Goal: Task Accomplishment & Management: Manage account settings

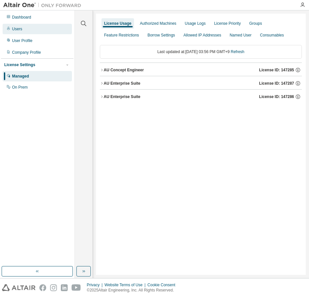
click at [24, 26] on div "Users" at bounding box center [37, 29] width 69 height 10
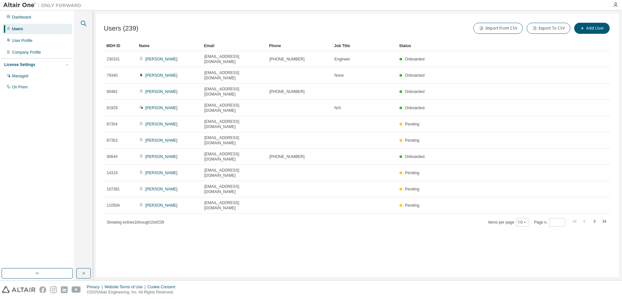
click at [87, 24] on icon "button" at bounding box center [84, 24] width 8 height 8
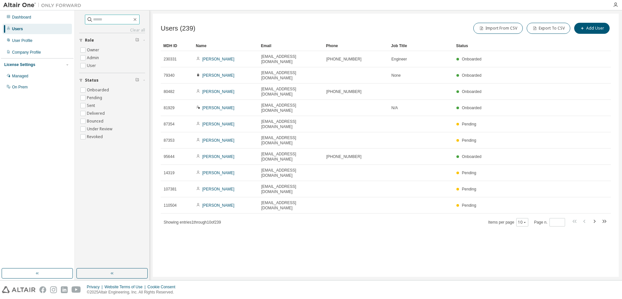
click at [132, 21] on input "text" at bounding box center [112, 19] width 39 height 7
type input "*******"
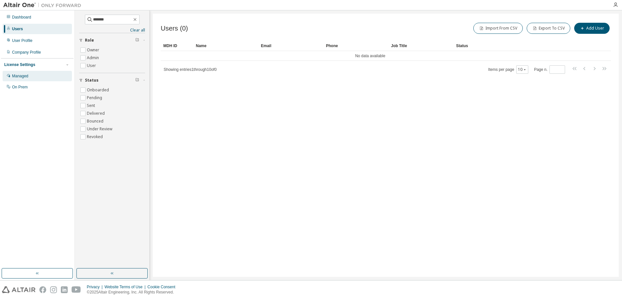
click at [23, 73] on div "Managed" at bounding box center [37, 76] width 69 height 10
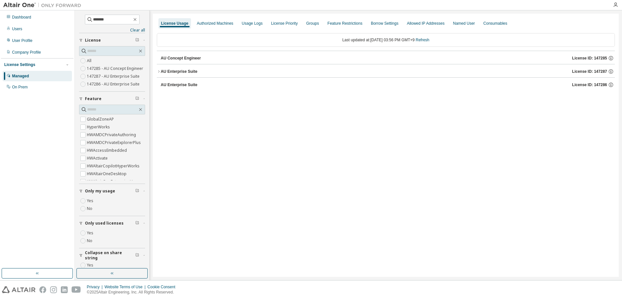
click at [269, 41] on div "Last updated at: Mon 2025-08-18 03:56 PM GMT+9 Refresh" at bounding box center [386, 40] width 458 height 14
click at [215, 23] on div "Authorized Machines" at bounding box center [215, 23] width 36 height 5
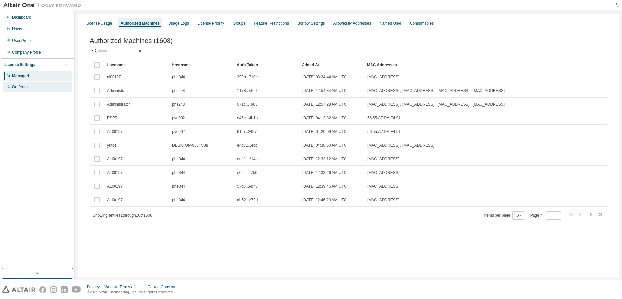
click at [28, 88] on div "On Prem" at bounding box center [37, 87] width 69 height 10
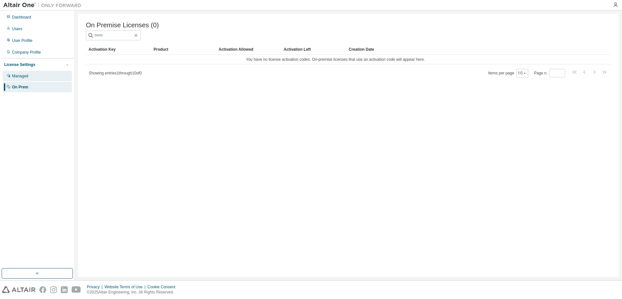
click at [33, 80] on div "Managed" at bounding box center [37, 76] width 69 height 10
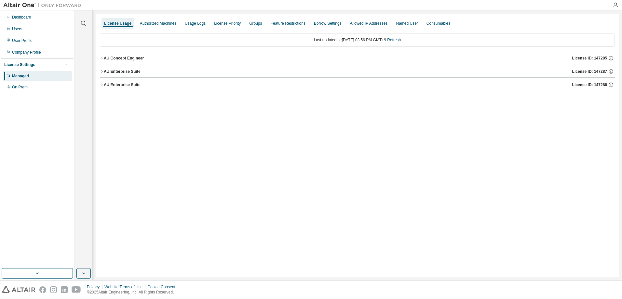
click at [309, 60] on span "License ID: 147285" at bounding box center [590, 58] width 35 height 5
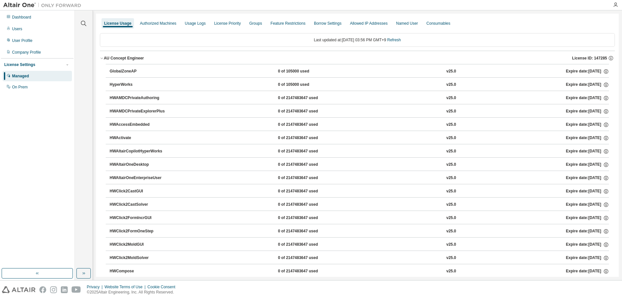
click at [176, 84] on div "HyperWorks 0 of 105000 used v25.0 Expire date: 2026-08-01" at bounding box center [360, 85] width 500 height 6
click at [150, 26] on div "Authorized Machines" at bounding box center [158, 23] width 42 height 10
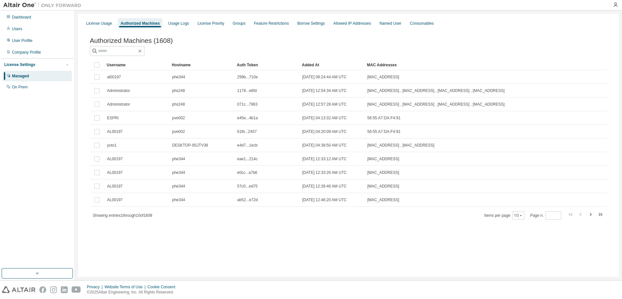
click at [160, 27] on div "License Usage Authorized Machines Usage Logs License Priority Groups Feature Re…" at bounding box center [348, 24] width 533 height 12
click at [179, 26] on div "Usage Logs" at bounding box center [179, 23] width 26 height 10
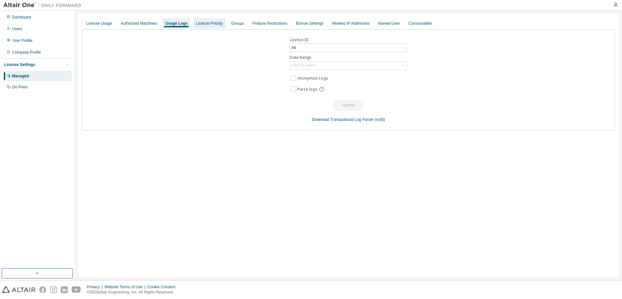
click at [212, 26] on div "License Priority" at bounding box center [209, 23] width 32 height 10
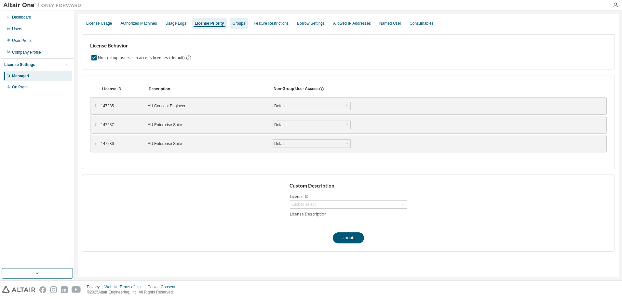
click at [233, 25] on div "Groups" at bounding box center [239, 23] width 13 height 5
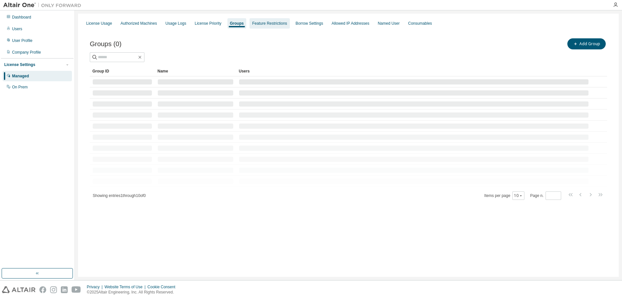
click at [262, 25] on div "Feature Restrictions" at bounding box center [269, 23] width 35 height 5
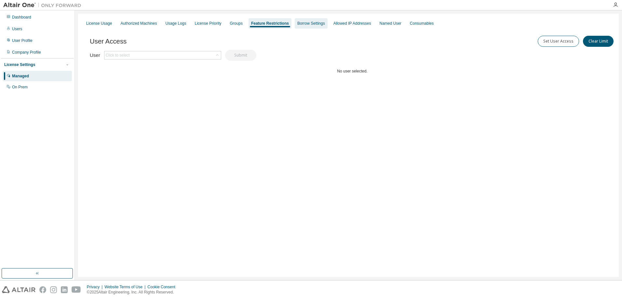
click at [297, 24] on div "Borrow Settings" at bounding box center [311, 23] width 28 height 5
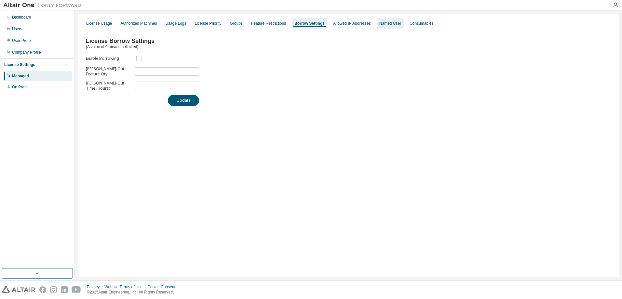
click at [309, 22] on div "Named User" at bounding box center [391, 23] width 22 height 5
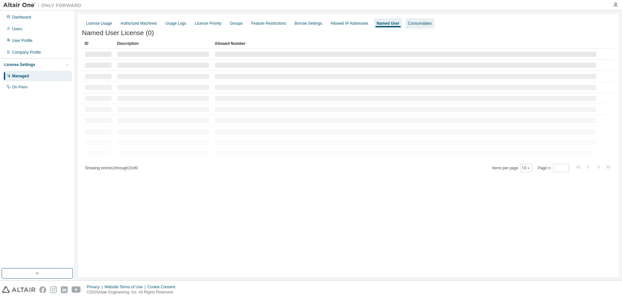
click at [309, 22] on div "Consumables" at bounding box center [420, 23] width 24 height 5
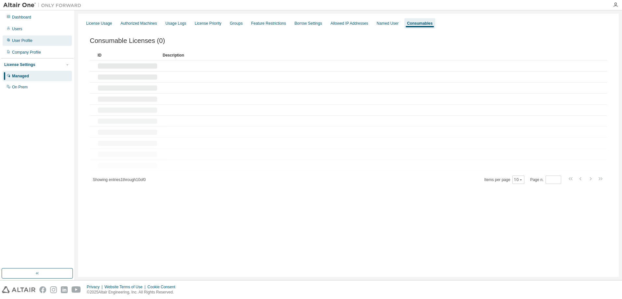
click at [37, 43] on div "User Profile" at bounding box center [37, 40] width 69 height 10
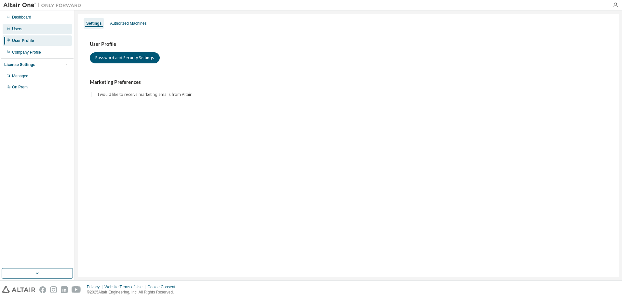
click at [35, 34] on div "Users" at bounding box center [37, 29] width 69 height 10
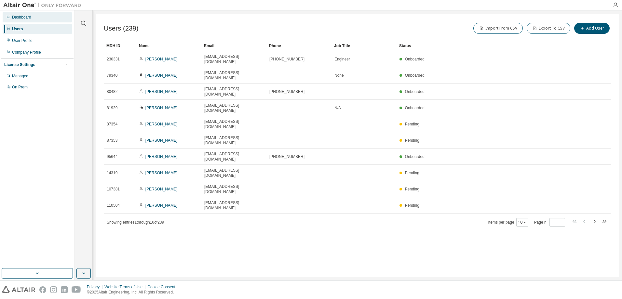
click at [33, 20] on div "Dashboard" at bounding box center [37, 17] width 69 height 10
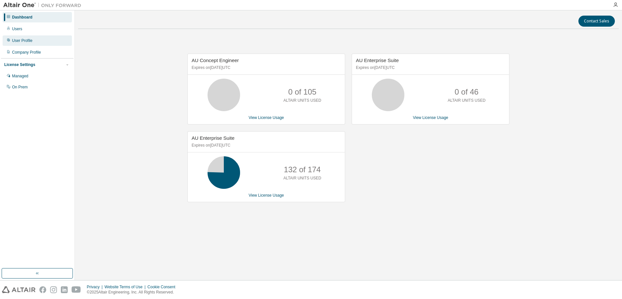
click at [31, 45] on div "User Profile" at bounding box center [37, 40] width 69 height 10
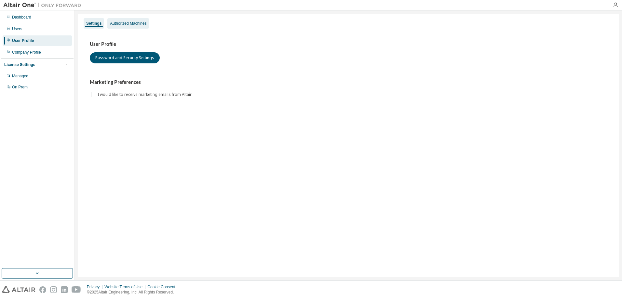
click at [127, 21] on div "Authorized Machines" at bounding box center [128, 23] width 36 height 5
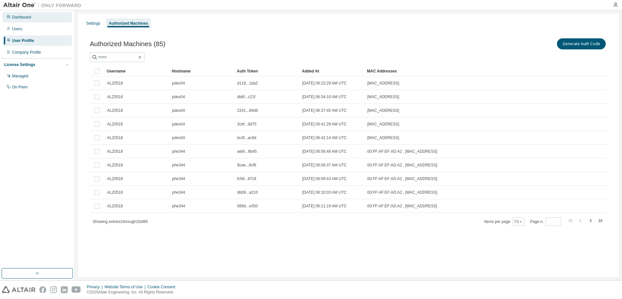
click at [39, 17] on div "Dashboard" at bounding box center [37, 17] width 69 height 10
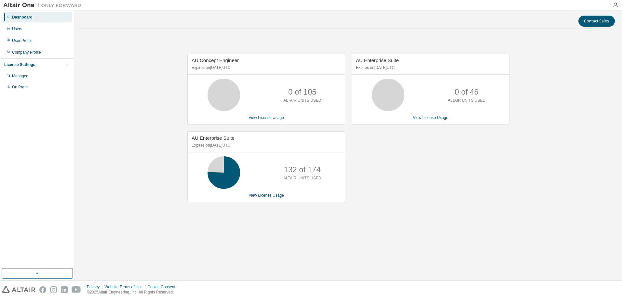
click at [227, 171] on icon at bounding box center [224, 173] width 16 height 16
click at [219, 140] on span "AU Enterprise Suite" at bounding box center [213, 138] width 43 height 6
click at [264, 196] on link "View License Usage" at bounding box center [266, 195] width 35 height 5
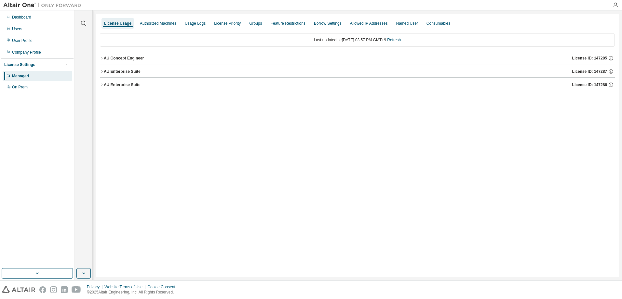
click at [120, 87] on div "AU Enterprise Suite" at bounding box center [122, 84] width 37 height 5
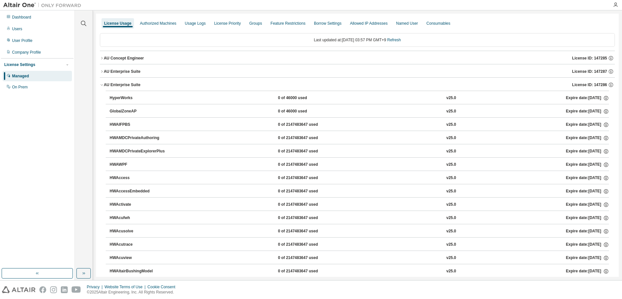
click at [117, 78] on button "AU Enterprise Suite License ID: 147286" at bounding box center [357, 85] width 515 height 14
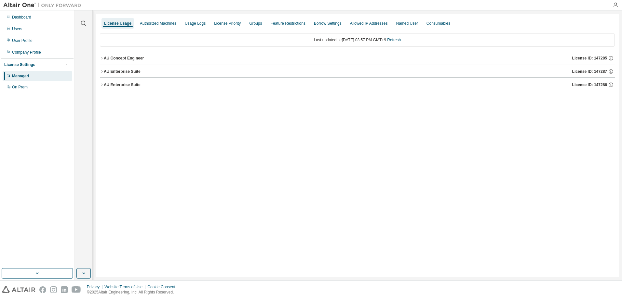
click at [117, 88] on div "AU Enterprise Suite License ID: 147286" at bounding box center [359, 85] width 511 height 6
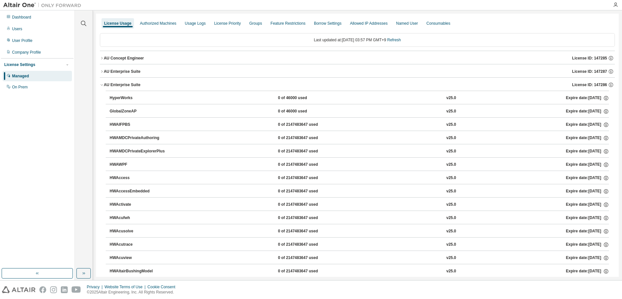
click at [101, 71] on icon "button" at bounding box center [102, 72] width 4 height 4
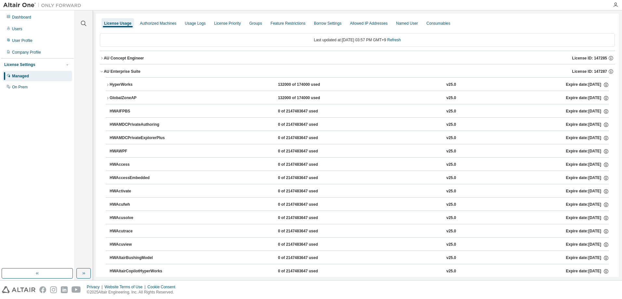
click at [109, 84] on icon "button" at bounding box center [108, 85] width 4 height 4
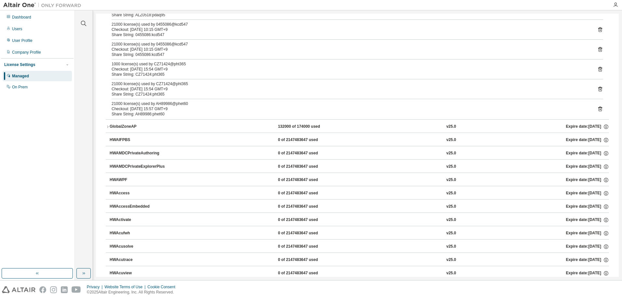
scroll to position [67, 0]
